Goal: Task Accomplishment & Management: Manage account settings

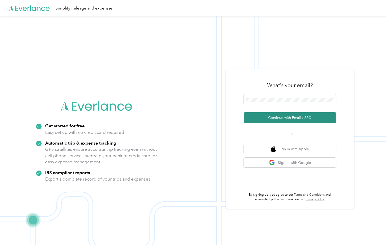
click at [286, 119] on button "Continue with Email / SSO" at bounding box center [290, 117] width 92 height 11
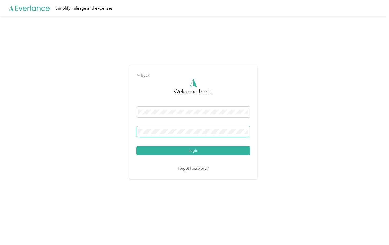
click at [174, 127] on span at bounding box center [193, 131] width 114 height 11
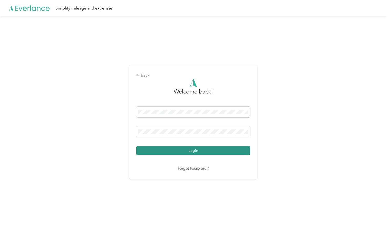
click at [162, 151] on button "Login" at bounding box center [193, 150] width 114 height 9
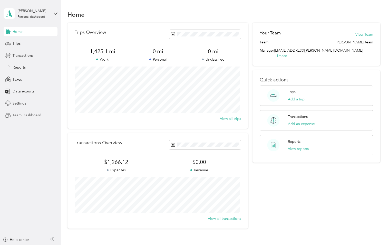
click at [19, 117] on span "Team Dashboard" at bounding box center [27, 114] width 29 height 5
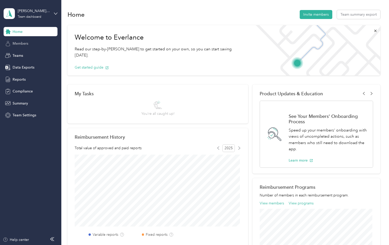
click at [25, 43] on span "Members" at bounding box center [21, 43] width 16 height 5
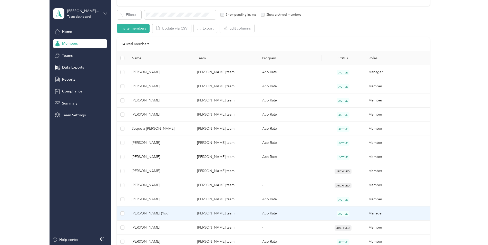
scroll to position [128, 0]
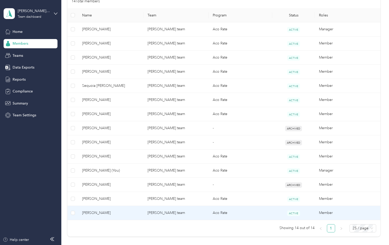
click at [164, 212] on td "[PERSON_NAME] team" at bounding box center [175, 213] width 65 height 14
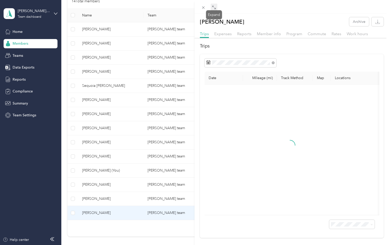
click at [215, 6] on icon at bounding box center [214, 7] width 4 height 4
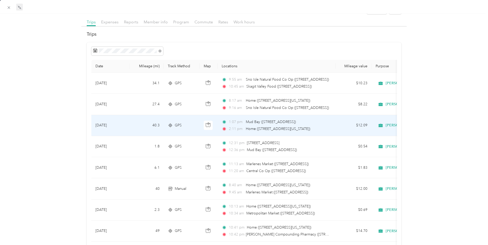
scroll to position [43, 0]
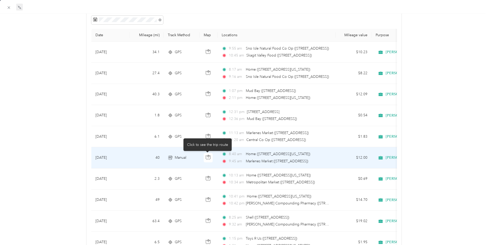
drag, startPoint x: 208, startPoint y: 157, endPoint x: 295, endPoint y: 152, distance: 86.9
click at [208, 157] on icon "button" at bounding box center [208, 157] width 5 height 5
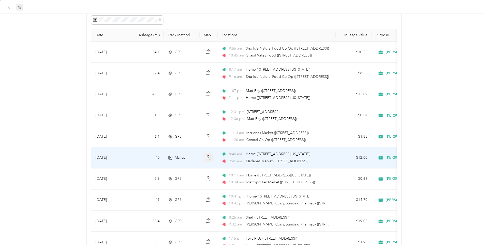
click at [208, 158] on icon "button" at bounding box center [208, 157] width 5 height 5
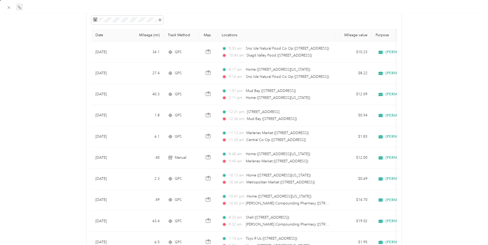
drag, startPoint x: 449, startPoint y: 137, endPoint x: 444, endPoint y: 137, distance: 4.9
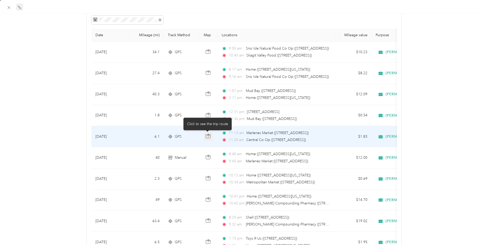
click at [207, 136] on icon "button" at bounding box center [208, 136] width 5 height 5
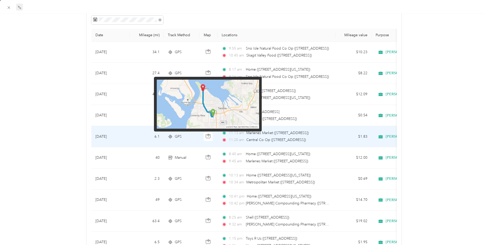
click at [237, 114] on img at bounding box center [208, 104] width 102 height 49
click at [212, 111] on img at bounding box center [208, 104] width 102 height 49
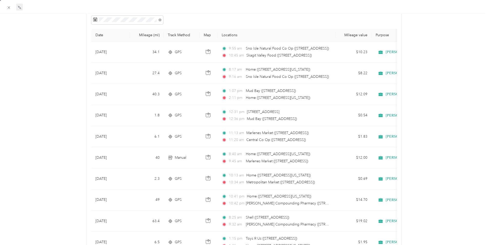
drag, startPoint x: 466, startPoint y: 111, endPoint x: 457, endPoint y: 109, distance: 9.2
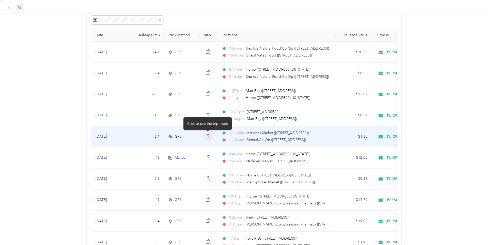
click at [207, 137] on icon "button" at bounding box center [208, 136] width 5 height 5
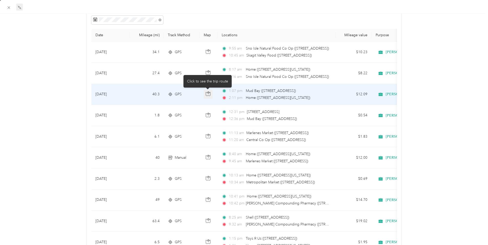
click at [207, 94] on icon "button" at bounding box center [208, 93] width 5 height 5
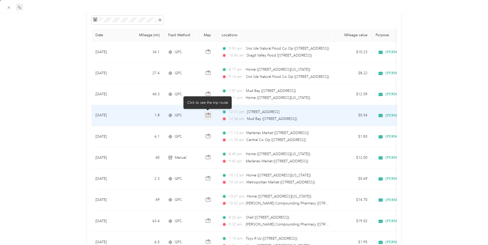
click at [209, 115] on icon "button" at bounding box center [208, 115] width 5 height 5
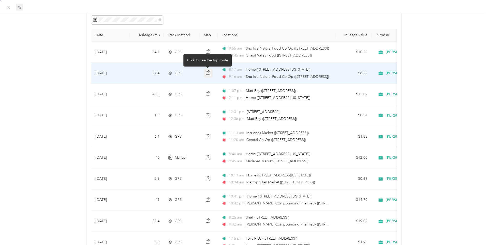
click at [208, 72] on icon "button" at bounding box center [208, 72] width 5 height 5
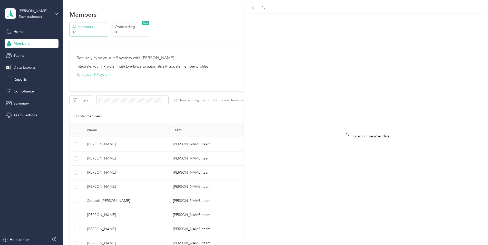
click at [25, 55] on div "Loading member data" at bounding box center [244, 122] width 488 height 245
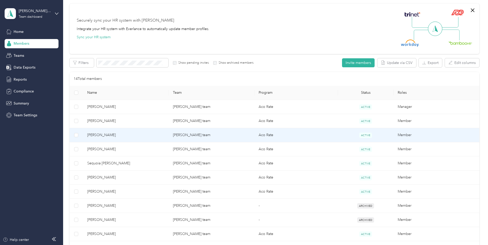
scroll to position [128, 0]
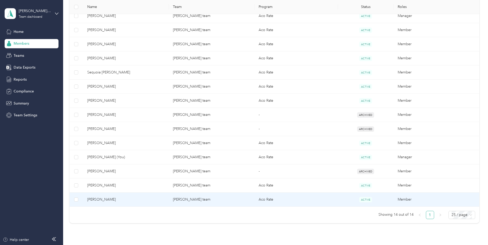
click at [100, 199] on span "[PERSON_NAME]" at bounding box center [126, 200] width 78 height 6
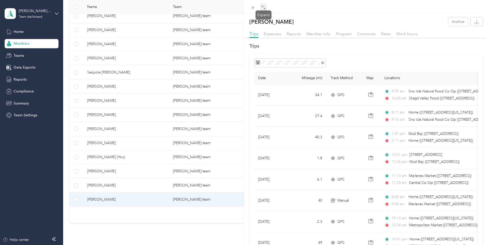
click at [262, 7] on icon at bounding box center [264, 7] width 4 height 4
